Goal: Transaction & Acquisition: Purchase product/service

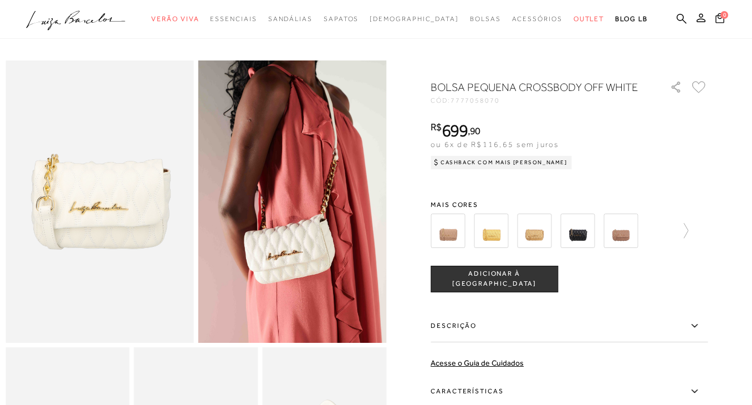
click at [293, 223] on img at bounding box center [293, 201] width 189 height 282
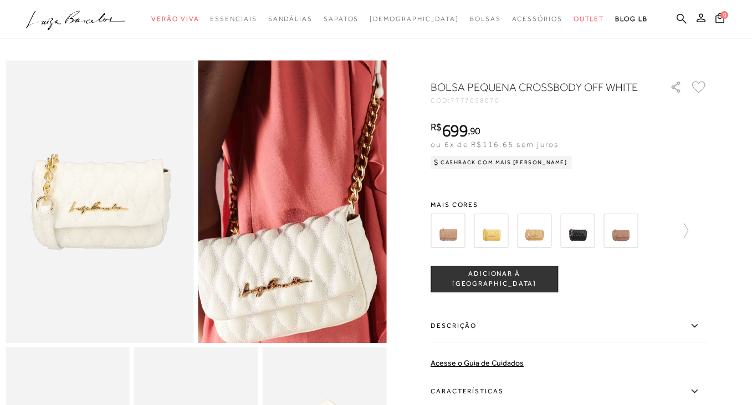
click at [293, 223] on img at bounding box center [291, 180] width 377 height 565
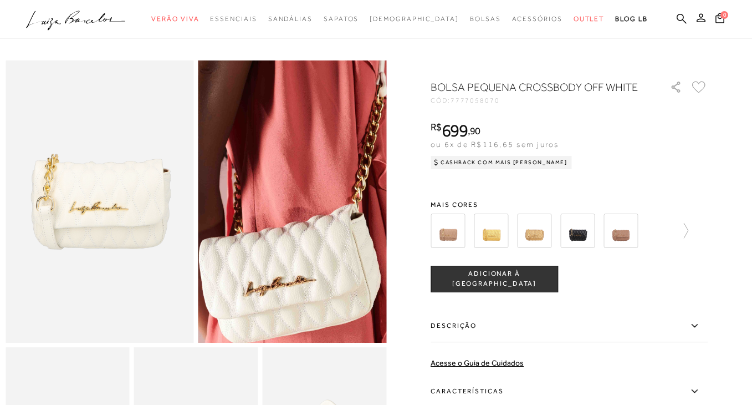
click at [289, 224] on img at bounding box center [295, 179] width 377 height 565
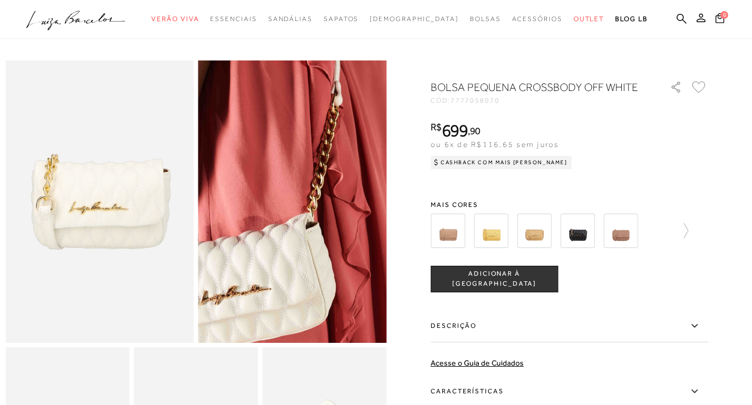
click at [333, 223] on img at bounding box center [250, 188] width 377 height 565
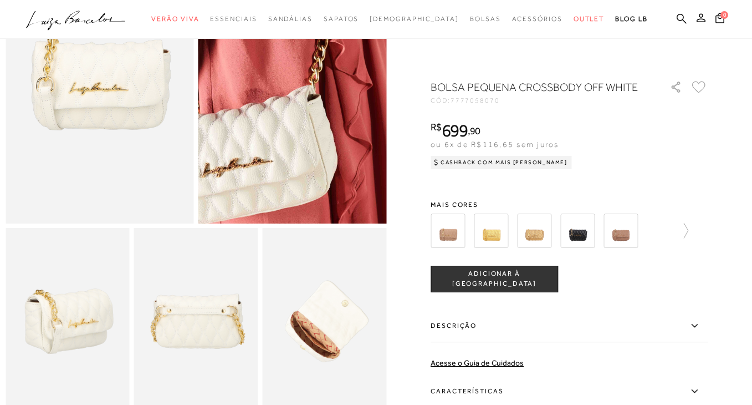
scroll to position [197, 0]
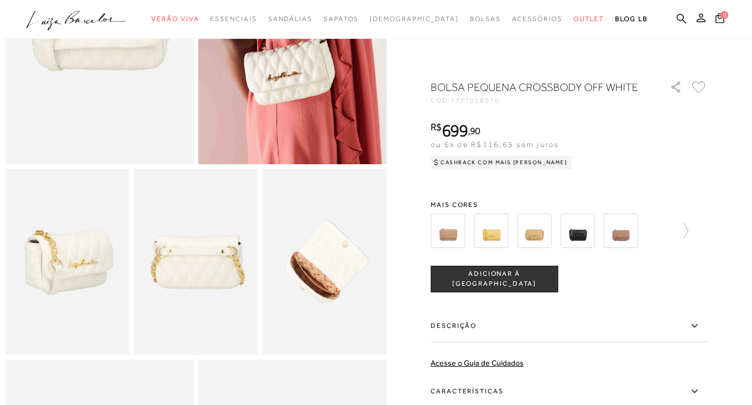
click at [203, 250] on img at bounding box center [196, 262] width 124 height 186
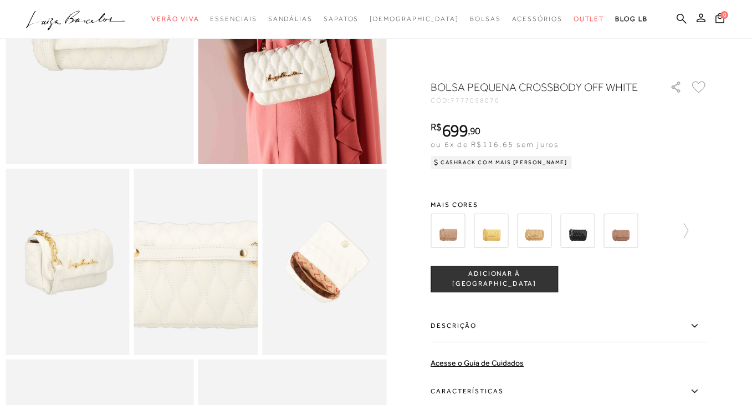
click at [203, 250] on img at bounding box center [188, 273] width 248 height 372
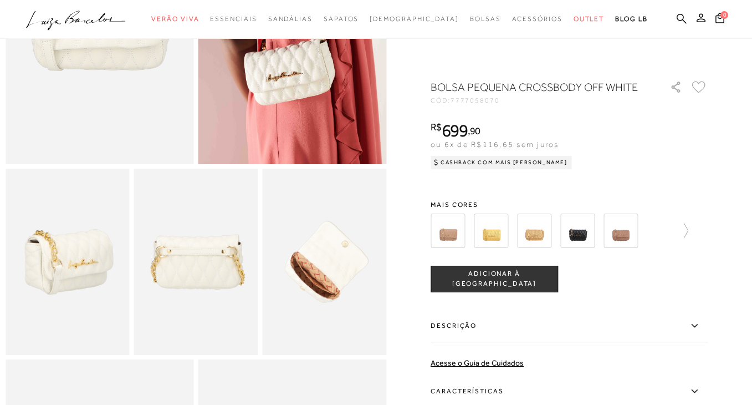
click at [156, 246] on img at bounding box center [196, 262] width 124 height 186
click at [50, 265] on img at bounding box center [68, 262] width 124 height 186
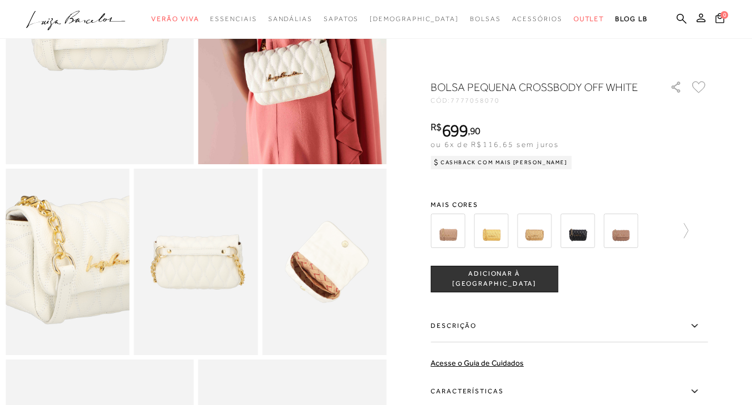
click at [48, 266] on img at bounding box center [85, 258] width 248 height 372
click at [45, 266] on img at bounding box center [87, 258] width 248 height 372
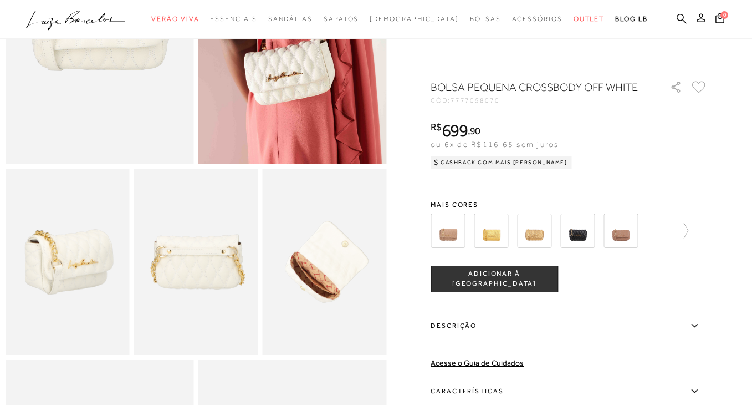
click at [123, 94] on img at bounding box center [100, 23] width 189 height 282
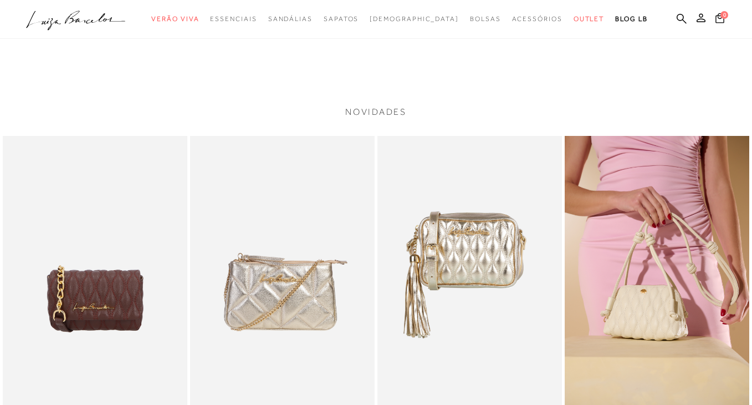
scroll to position [1158, 0]
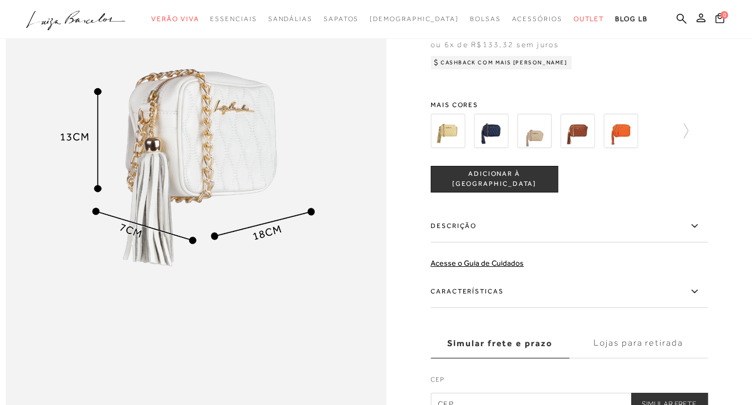
scroll to position [752, 0]
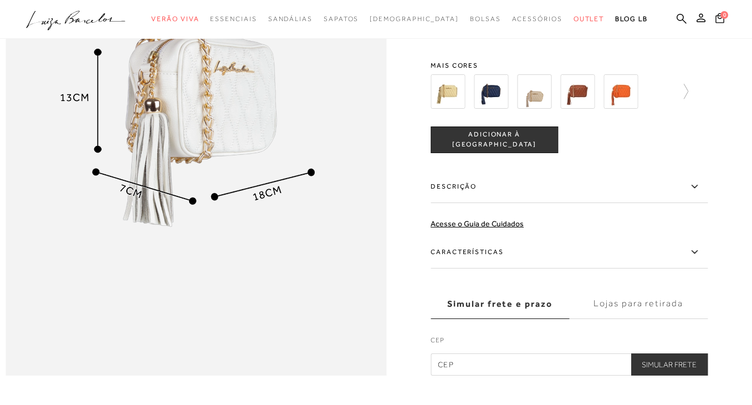
click at [455, 364] on input "text" at bounding box center [569, 364] width 277 height 22
type input "29090-200"
click at [684, 359] on button "Simular Frete" at bounding box center [669, 364] width 77 height 22
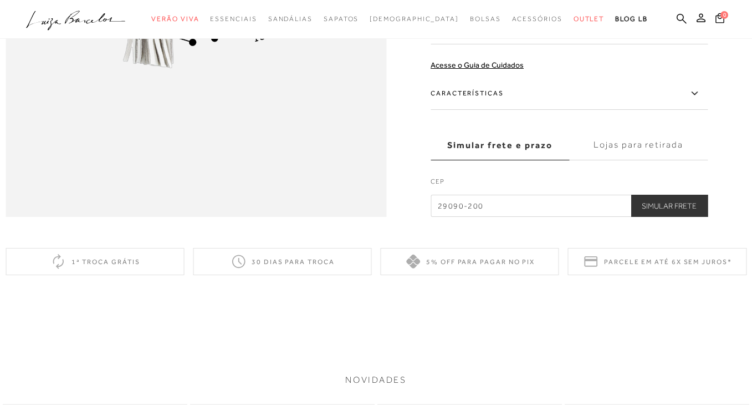
scroll to position [913, 0]
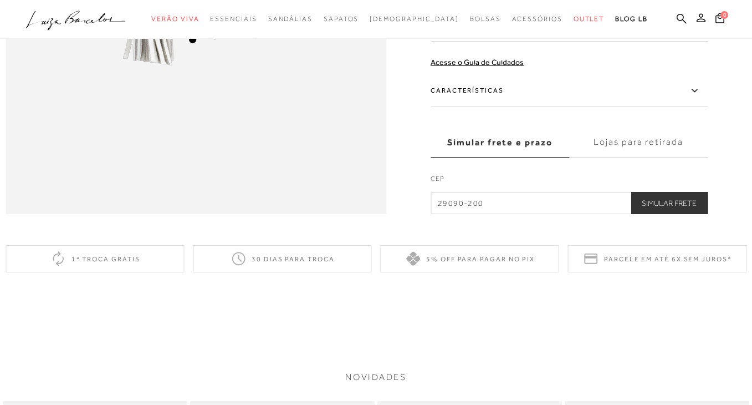
click at [658, 205] on button "Simular Frete" at bounding box center [669, 203] width 77 height 22
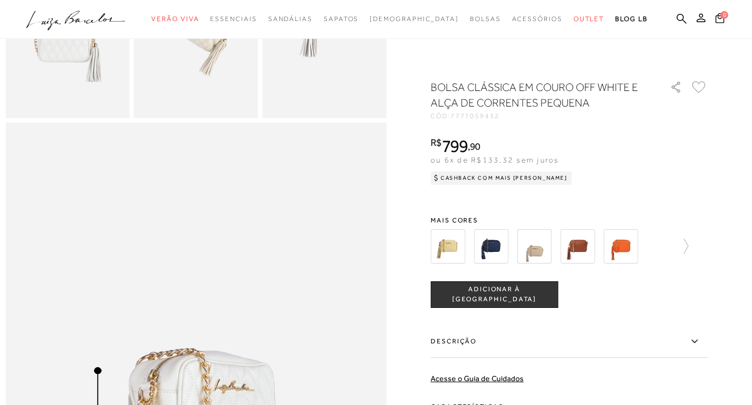
scroll to position [379, 0]
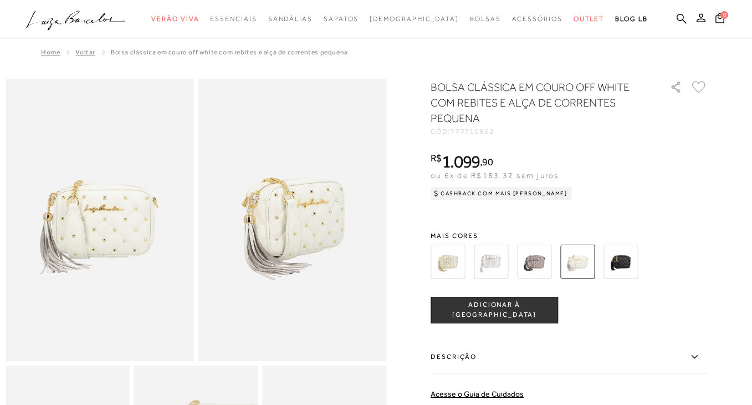
click at [320, 208] on img at bounding box center [293, 220] width 189 height 282
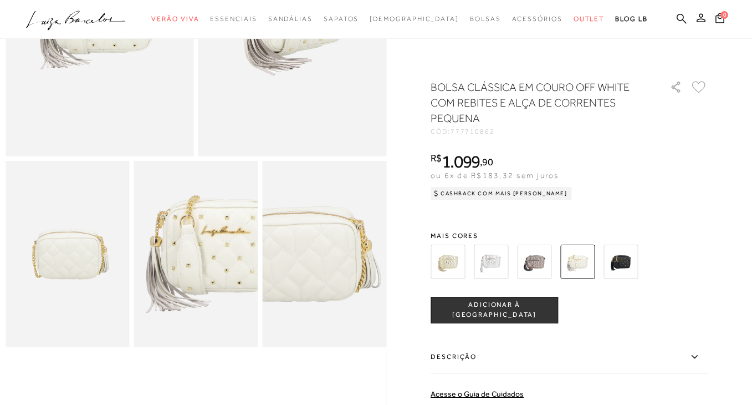
scroll to position [281, 0]
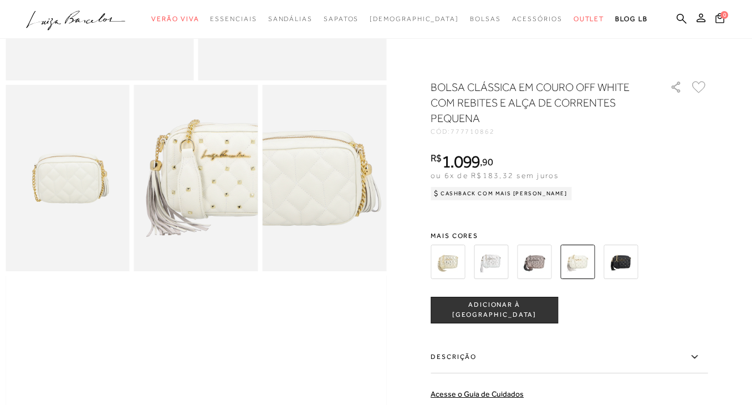
click at [88, 194] on img at bounding box center [68, 178] width 124 height 186
click at [189, 176] on img at bounding box center [196, 178] width 124 height 186
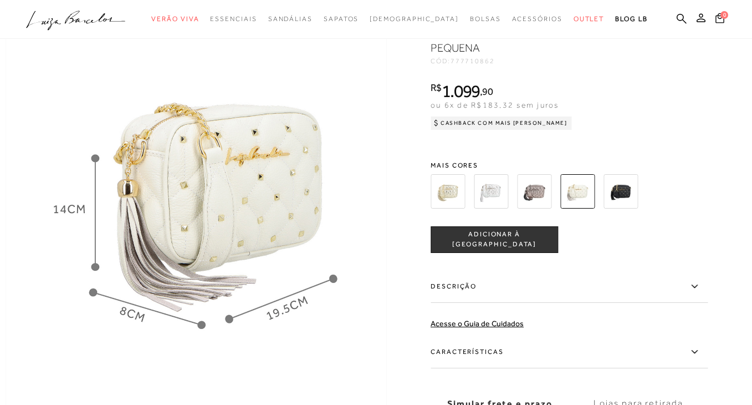
scroll to position [657, 0]
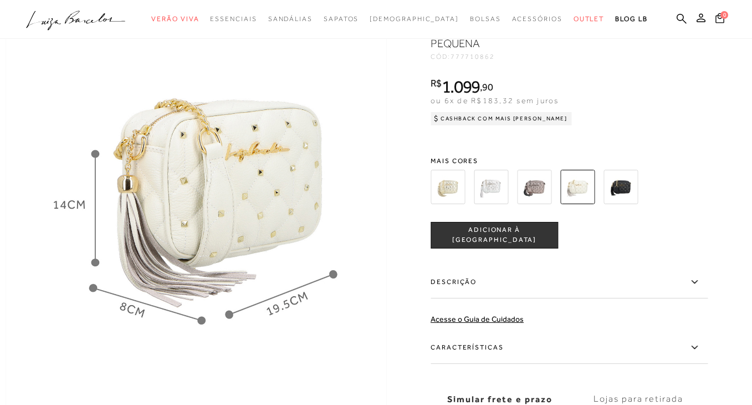
click at [486, 190] on img at bounding box center [491, 187] width 34 height 34
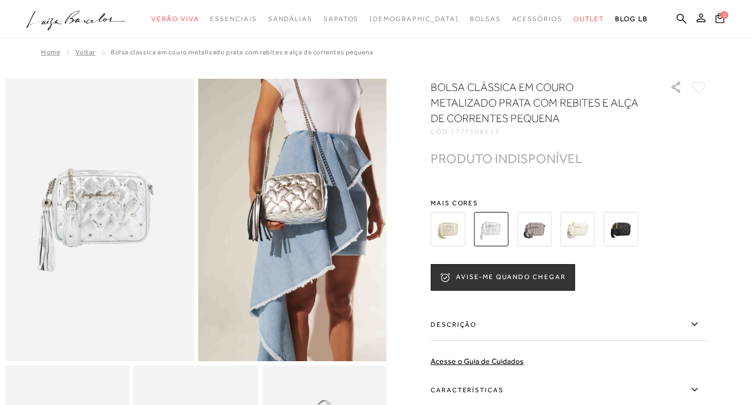
click at [454, 233] on img at bounding box center [448, 229] width 34 height 34
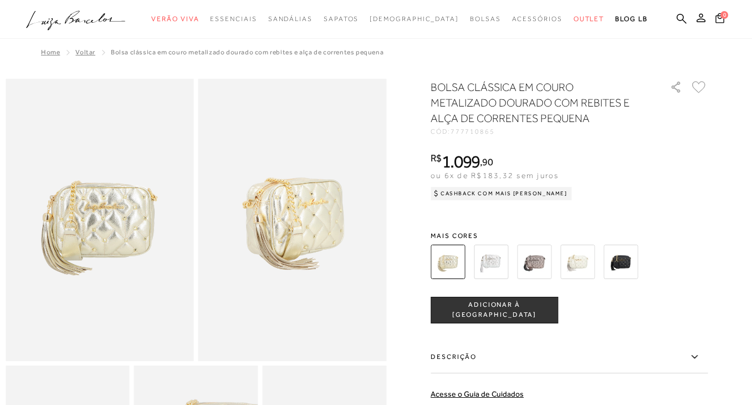
click at [529, 256] on img at bounding box center [534, 262] width 34 height 34
click at [525, 263] on img at bounding box center [534, 262] width 34 height 34
click at [621, 260] on img at bounding box center [621, 262] width 34 height 34
